Goal: Navigation & Orientation: Find specific page/section

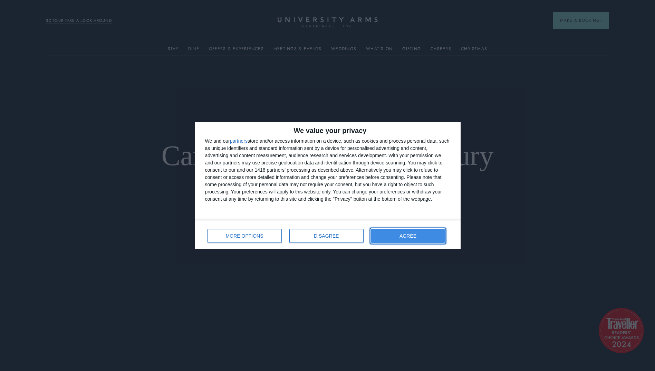
click at [389, 232] on button "AGREE" at bounding box center [408, 236] width 74 height 14
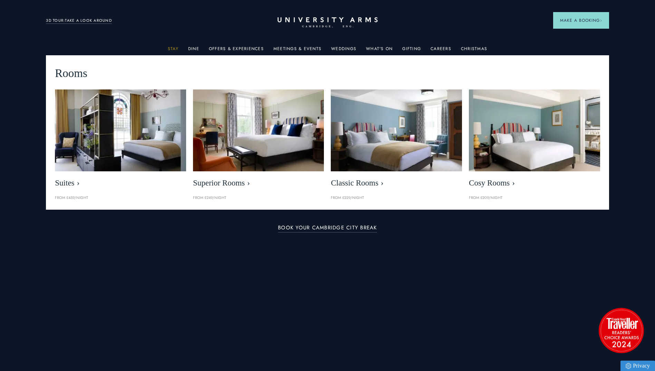
click at [179, 47] on link "Stay" at bounding box center [173, 50] width 11 height 9
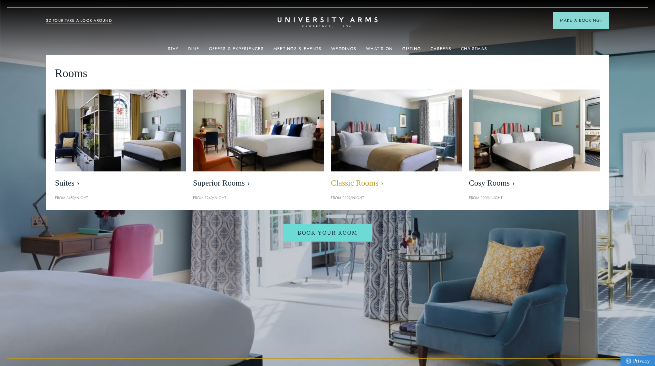
click at [348, 143] on img at bounding box center [396, 130] width 151 height 94
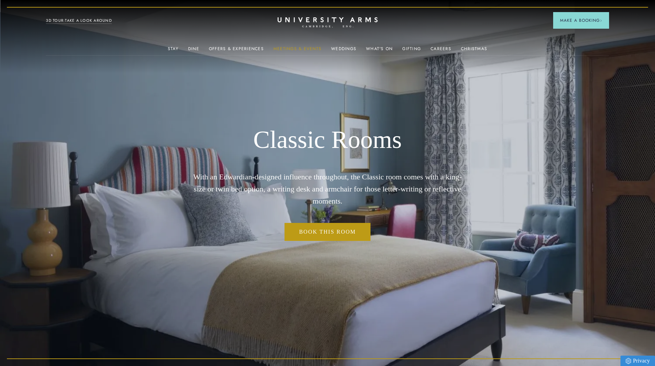
click at [287, 47] on link "Meetings & Events" at bounding box center [298, 50] width 48 height 9
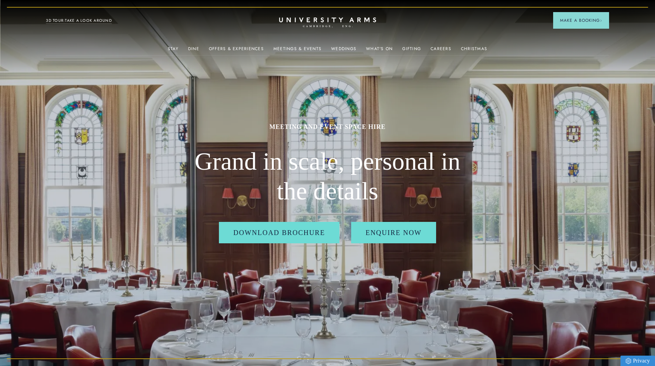
click at [298, 22] on icon "CAMBRIDGE’S LEADING LUXURY HOTEL SINCE [DATE]" at bounding box center [327, 22] width 97 height 10
